Goal: Connect with others: Participate in discussion

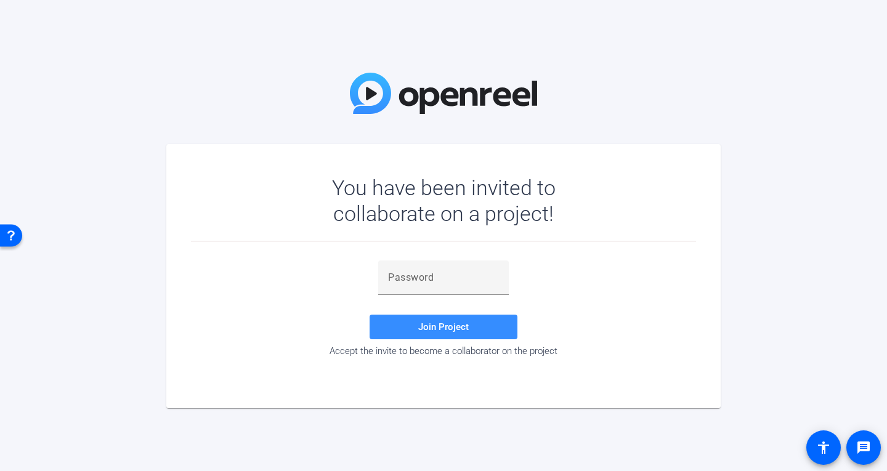
click at [886, 315] on div "You have been invited to collaborate on a project! Join Project Accept the invi…" at bounding box center [443, 235] width 887 height 471
click at [418, 283] on input "text" at bounding box center [443, 277] width 111 height 15
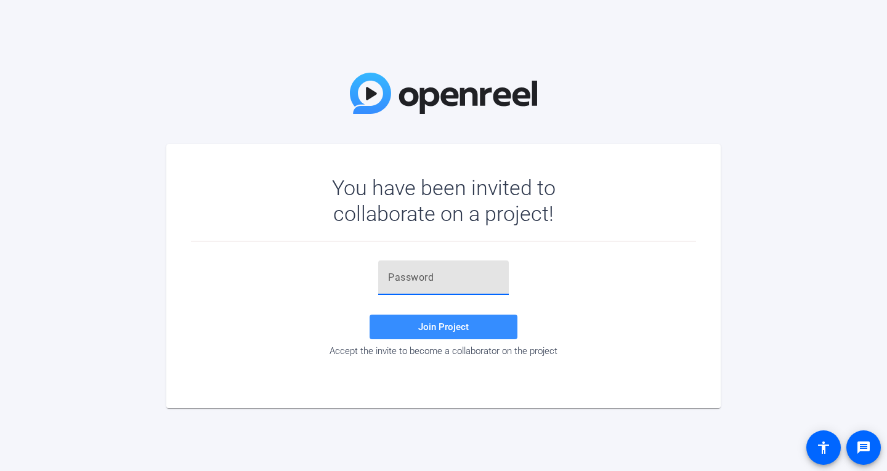
paste input "Kwl3H7"
type input "Kwl3H7"
click at [419, 324] on span "Join Project" at bounding box center [443, 327] width 51 height 11
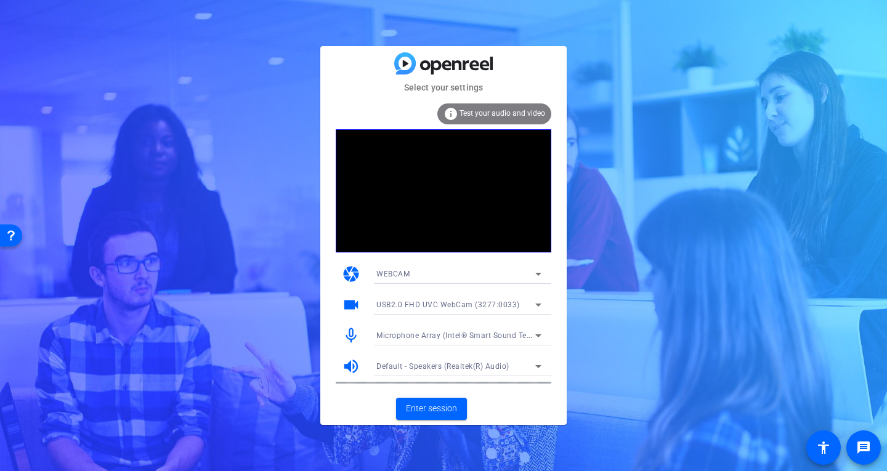
click at [476, 190] on video at bounding box center [444, 190] width 216 height 123
click at [442, 408] on span "Enter session" at bounding box center [431, 408] width 51 height 13
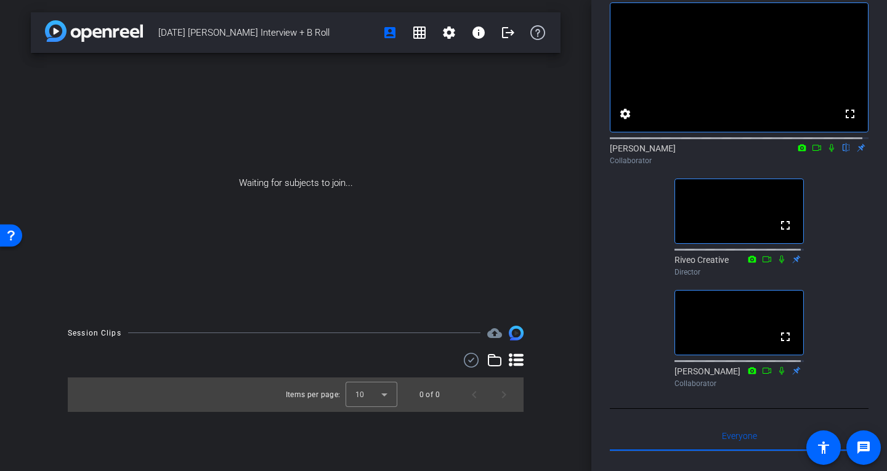
scroll to position [62, 0]
click at [513, 195] on div "Waiting for subjects to join..." at bounding box center [296, 183] width 530 height 261
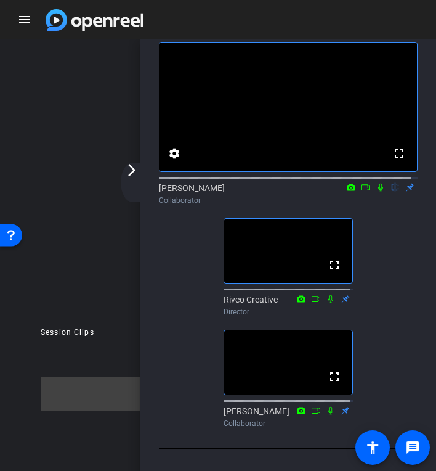
click at [376, 192] on icon at bounding box center [381, 187] width 10 height 9
click at [362, 192] on icon at bounding box center [366, 187] width 10 height 9
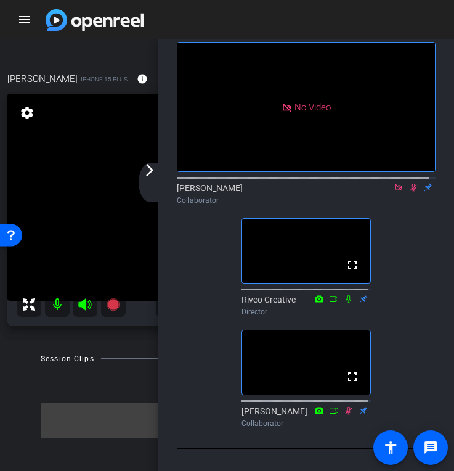
click at [394, 193] on mat-icon at bounding box center [398, 187] width 15 height 11
click at [394, 192] on icon at bounding box center [399, 187] width 10 height 9
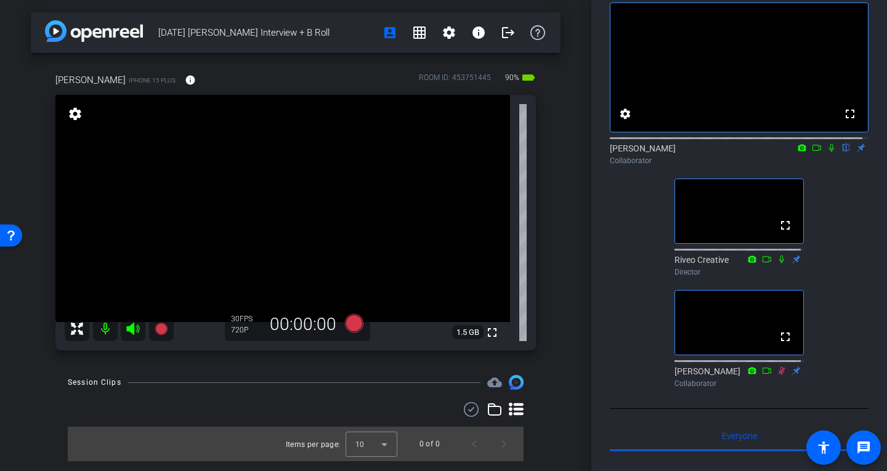
click at [827, 152] on icon at bounding box center [832, 148] width 10 height 9
click at [829, 152] on icon at bounding box center [832, 148] width 7 height 8
click at [827, 152] on icon at bounding box center [832, 148] width 10 height 9
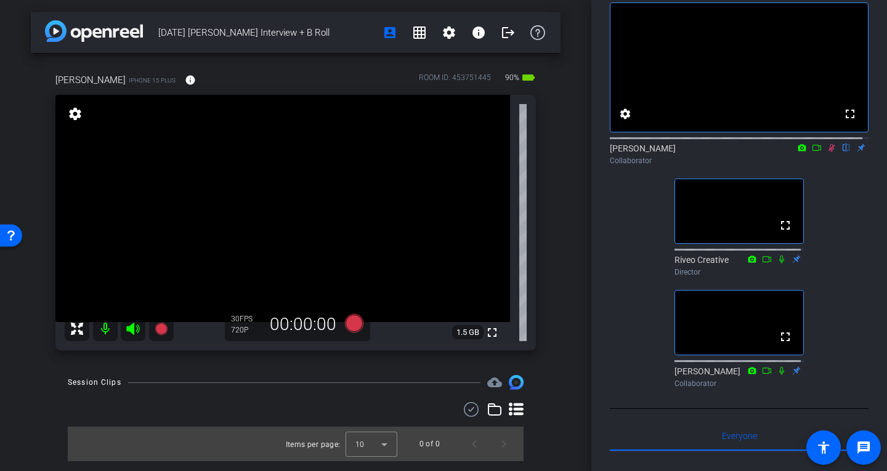
click at [831, 153] on mat-icon at bounding box center [831, 147] width 15 height 11
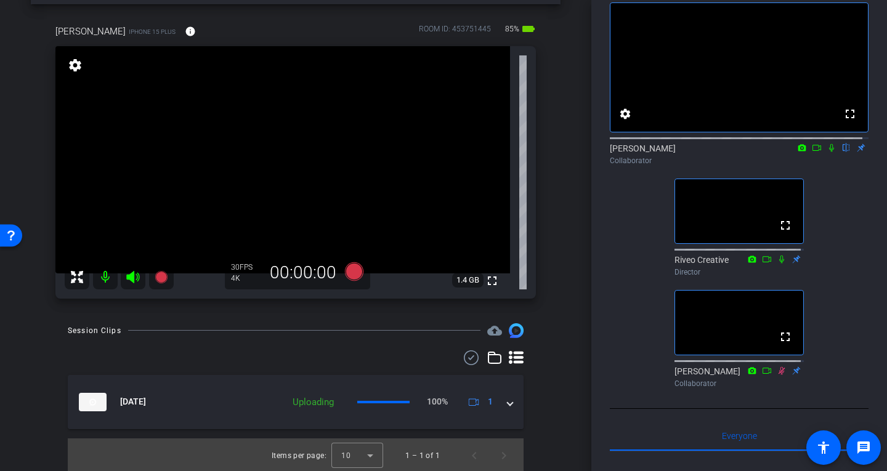
scroll to position [51, 0]
drag, startPoint x: 225, startPoint y: 391, endPoint x: 25, endPoint y: 335, distance: 207.7
click at [117, 334] on div "Session Clips cloud_upload [DATE] Processing 1 Items per page: 10 1 – 1 of 1" at bounding box center [296, 397] width 530 height 150
click at [1, 328] on div "[DATE] [PERSON_NAME] Interview + B Roll account_box grid_on settings info logou…" at bounding box center [295, 184] width 591 height 471
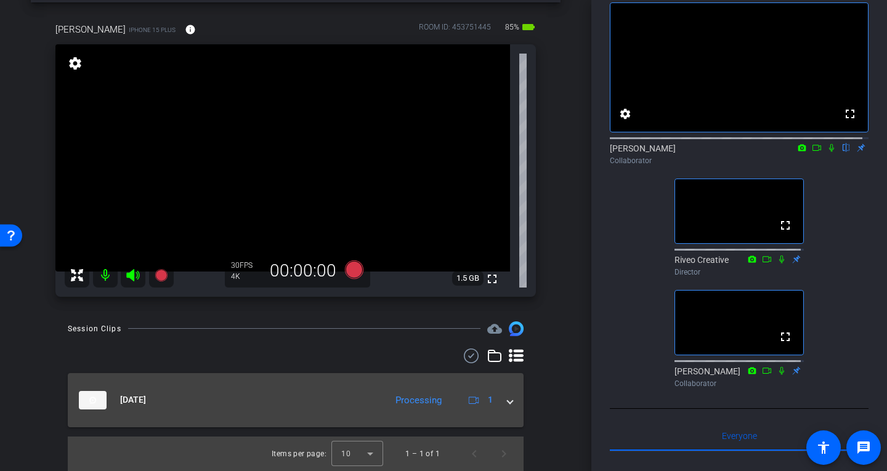
click at [291, 392] on mat-panel-title "[DATE]" at bounding box center [229, 400] width 301 height 18
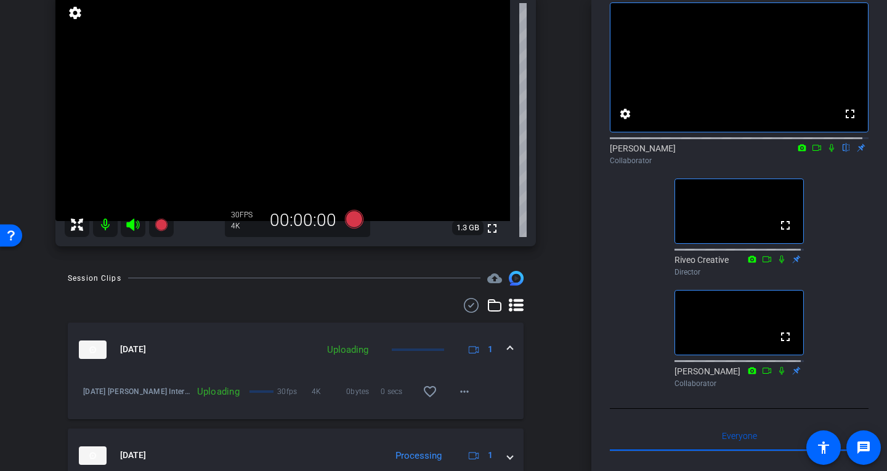
scroll to position [0, 0]
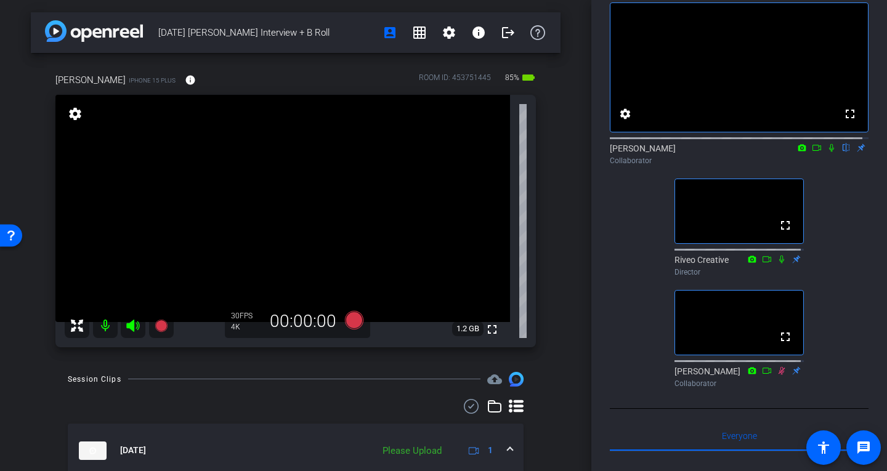
click at [827, 152] on icon at bounding box center [832, 148] width 10 height 9
click at [824, 166] on div "[PERSON_NAME] flip Collaborator" at bounding box center [739, 154] width 259 height 24
click at [829, 152] on icon at bounding box center [832, 148] width 7 height 8
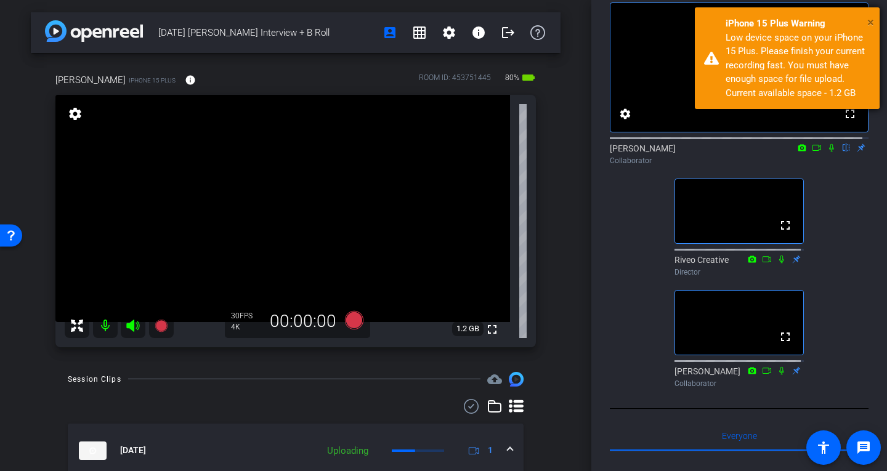
click at [868, 22] on span "×" at bounding box center [870, 22] width 7 height 15
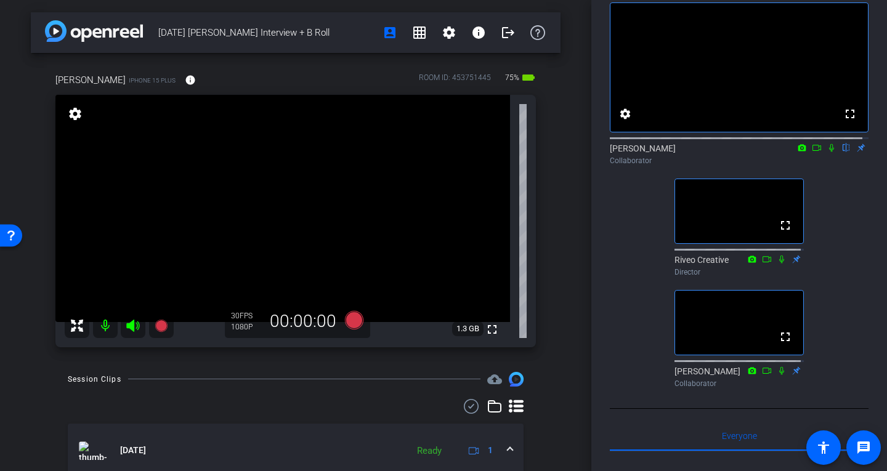
drag, startPoint x: 326, startPoint y: 166, endPoint x: 559, endPoint y: 174, distance: 233.0
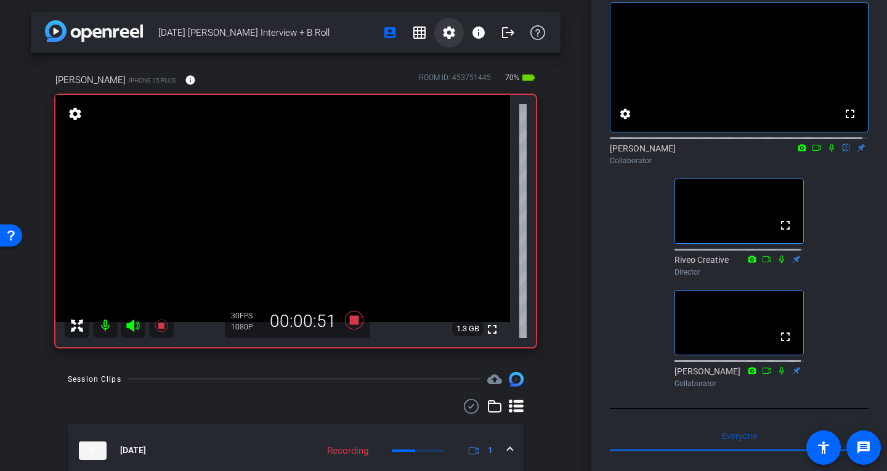
click at [442, 26] on mat-icon "settings" at bounding box center [449, 32] width 15 height 15
click at [440, 26] on div at bounding box center [443, 235] width 887 height 471
click at [415, 31] on mat-icon "grid_on" at bounding box center [419, 32] width 15 height 15
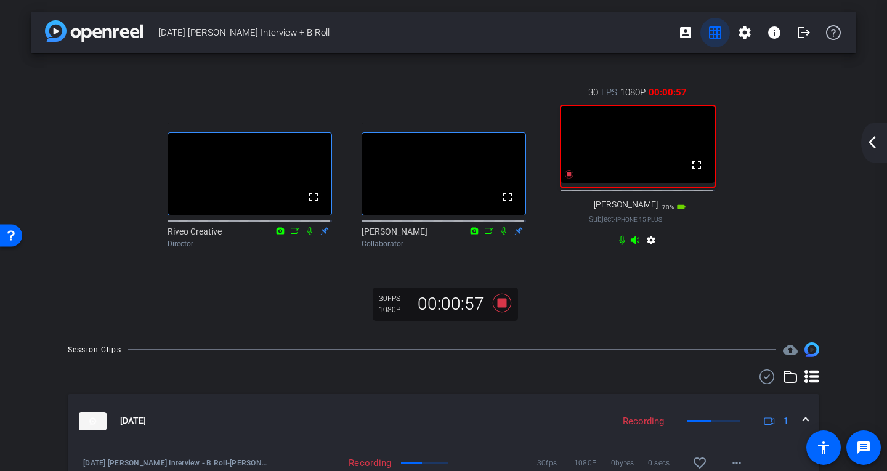
click at [708, 36] on mat-icon "grid_on" at bounding box center [715, 32] width 15 height 15
click at [708, 39] on button "grid_on" at bounding box center [715, 33] width 30 height 30
click at [687, 30] on span at bounding box center [686, 33] width 30 height 30
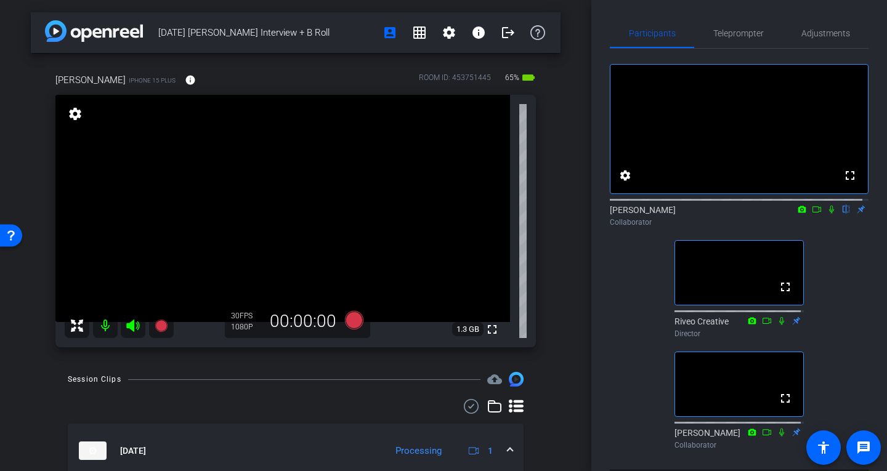
click at [827, 214] on icon at bounding box center [832, 209] width 10 height 9
drag, startPoint x: 824, startPoint y: 222, endPoint x: 806, endPoint y: 208, distance: 22.8
click at [827, 214] on icon at bounding box center [832, 209] width 10 height 9
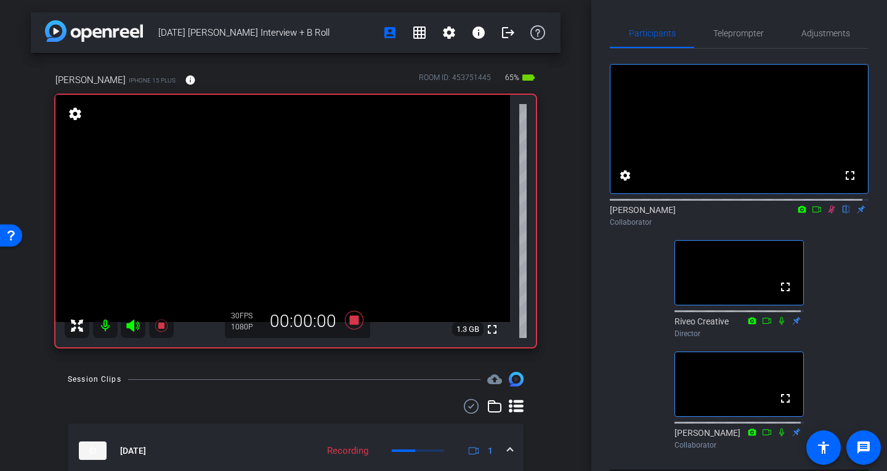
click at [829, 214] on icon at bounding box center [832, 210] width 7 height 8
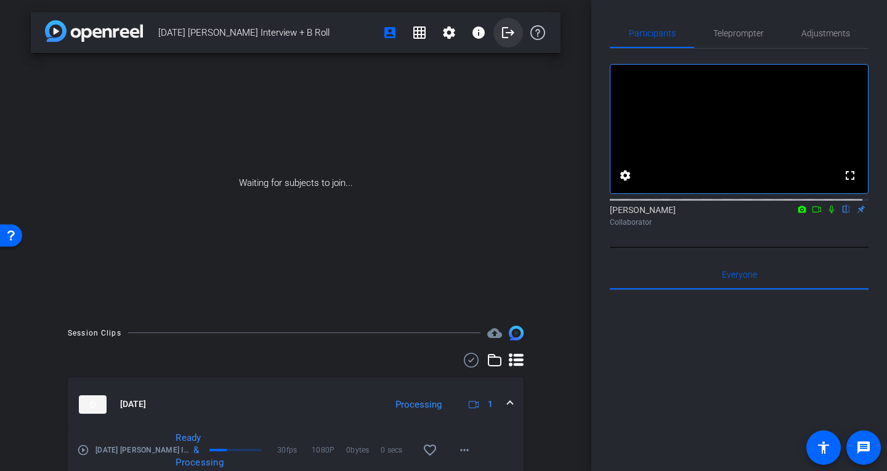
click at [501, 30] on mat-icon "logout" at bounding box center [508, 32] width 15 height 15
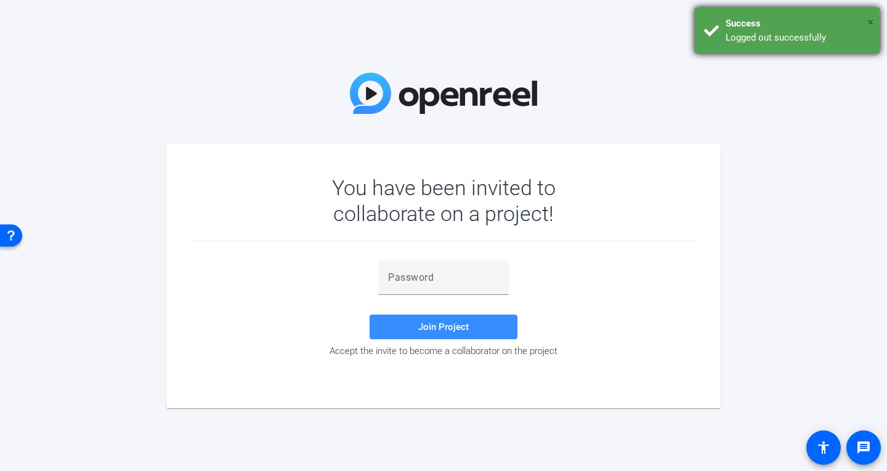
click at [872, 18] on span "×" at bounding box center [870, 22] width 7 height 15
